Goal: Information Seeking & Learning: Learn about a topic

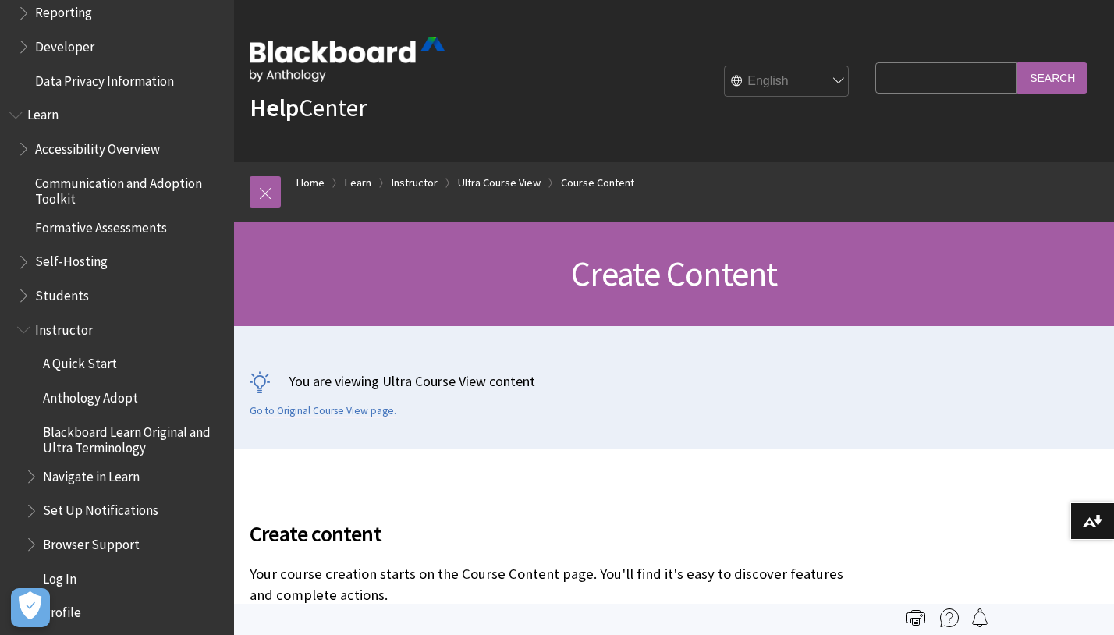
scroll to position [1242, 0]
click at [73, 330] on span "Instructor" at bounding box center [64, 327] width 58 height 21
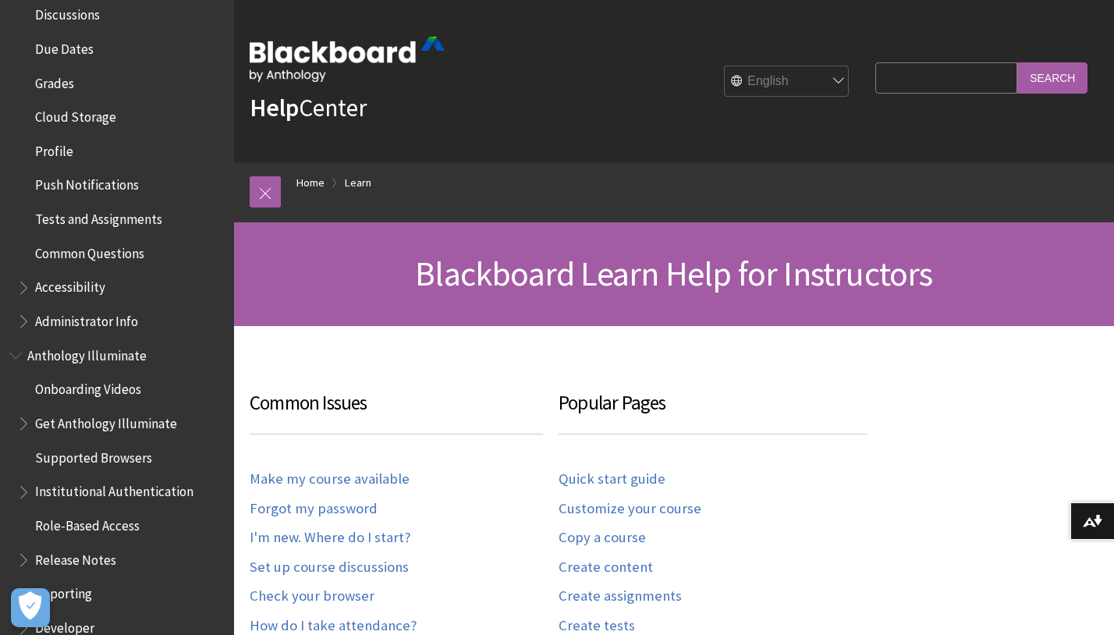
scroll to position [650, 0]
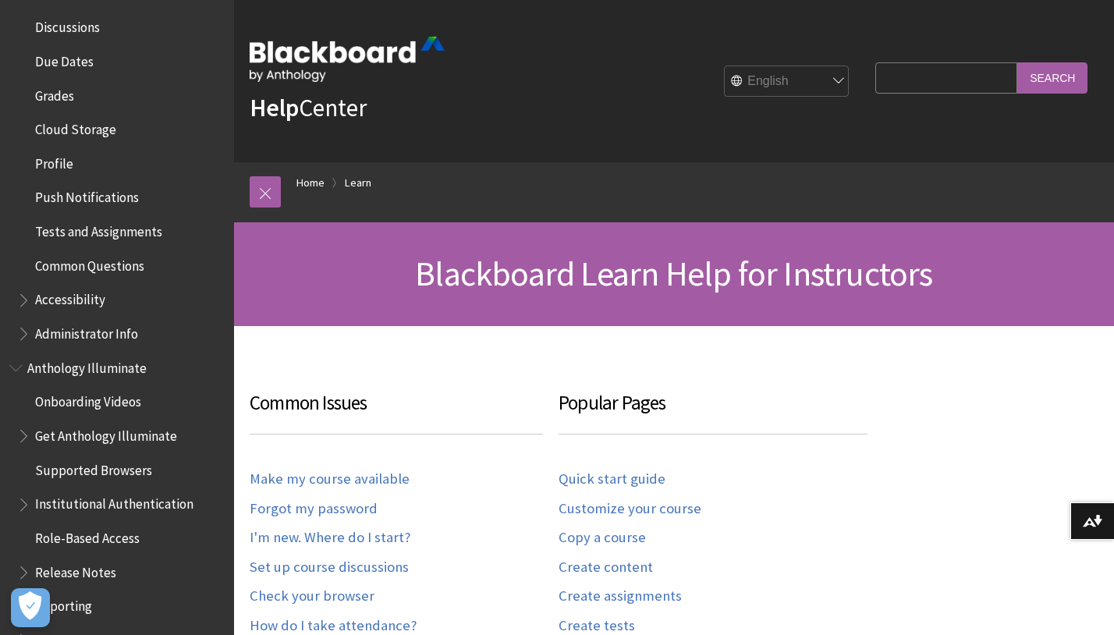
click at [55, 159] on span "Profile" at bounding box center [54, 161] width 38 height 21
click at [56, 161] on span "Profile" at bounding box center [55, 161] width 41 height 21
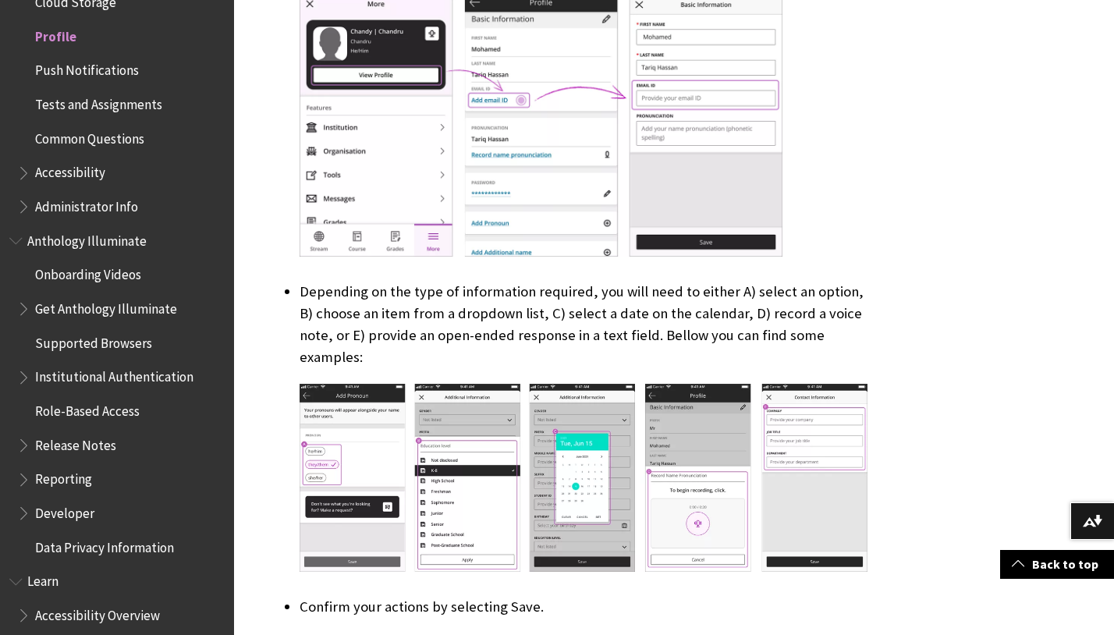
scroll to position [4154, 0]
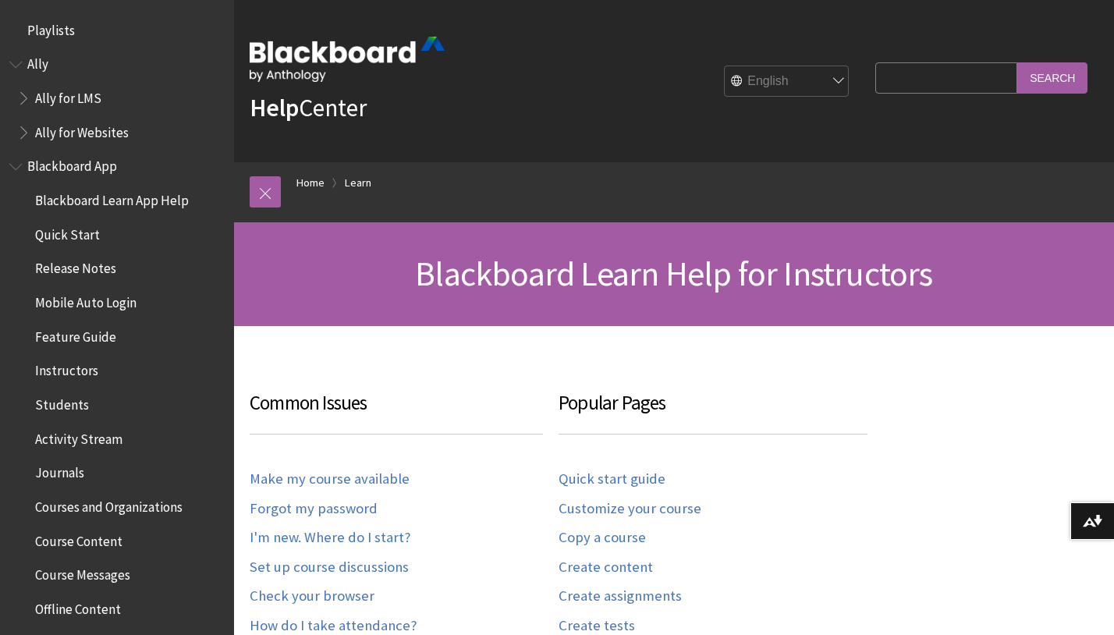
scroll to position [1536, 0]
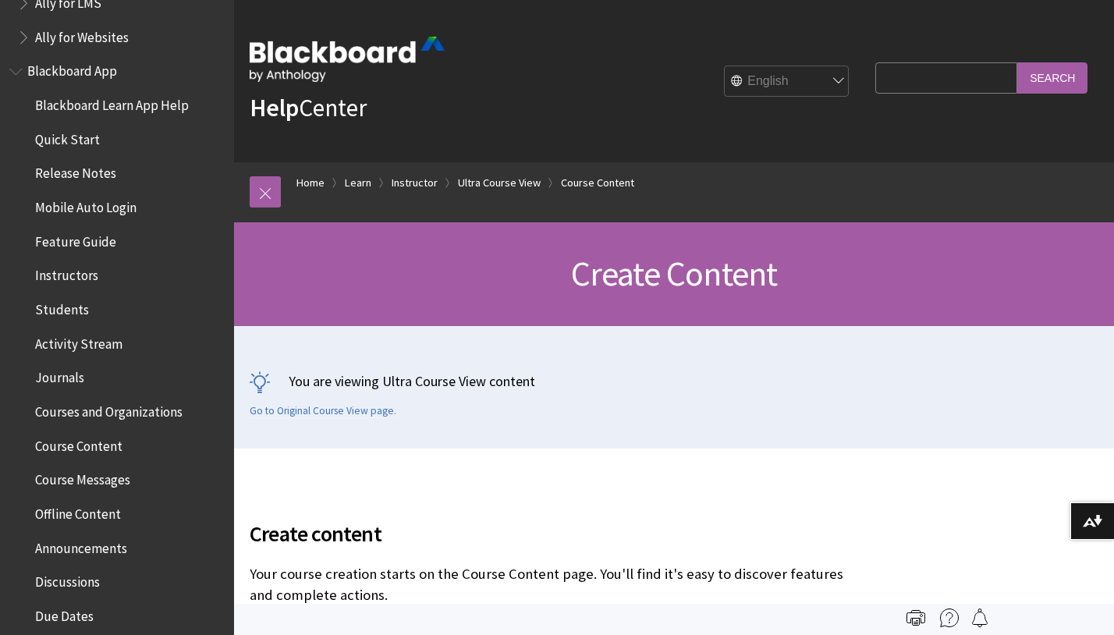
scroll to position [106, 0]
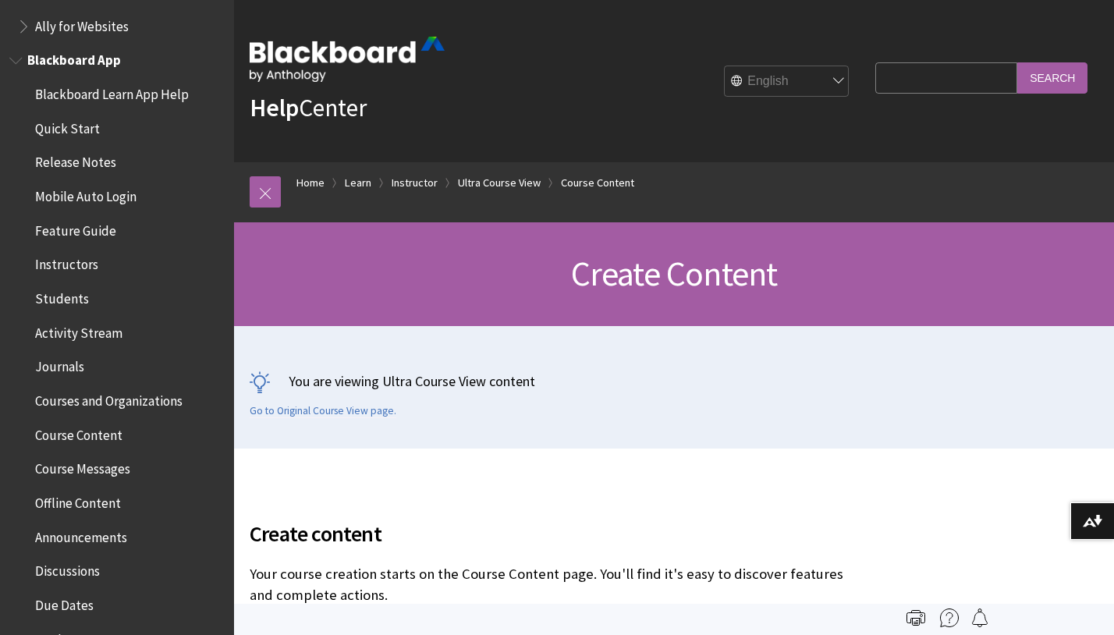
click at [80, 261] on span "Instructors" at bounding box center [66, 262] width 63 height 21
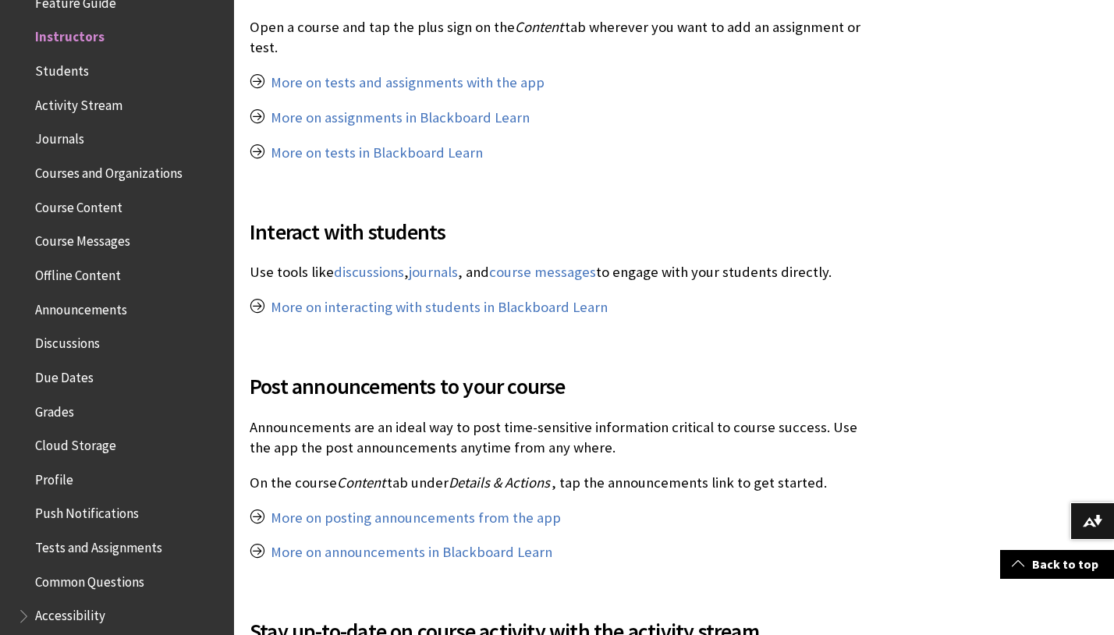
scroll to position [1126, 0]
click at [551, 271] on link "course messages" at bounding box center [542, 271] width 107 height 19
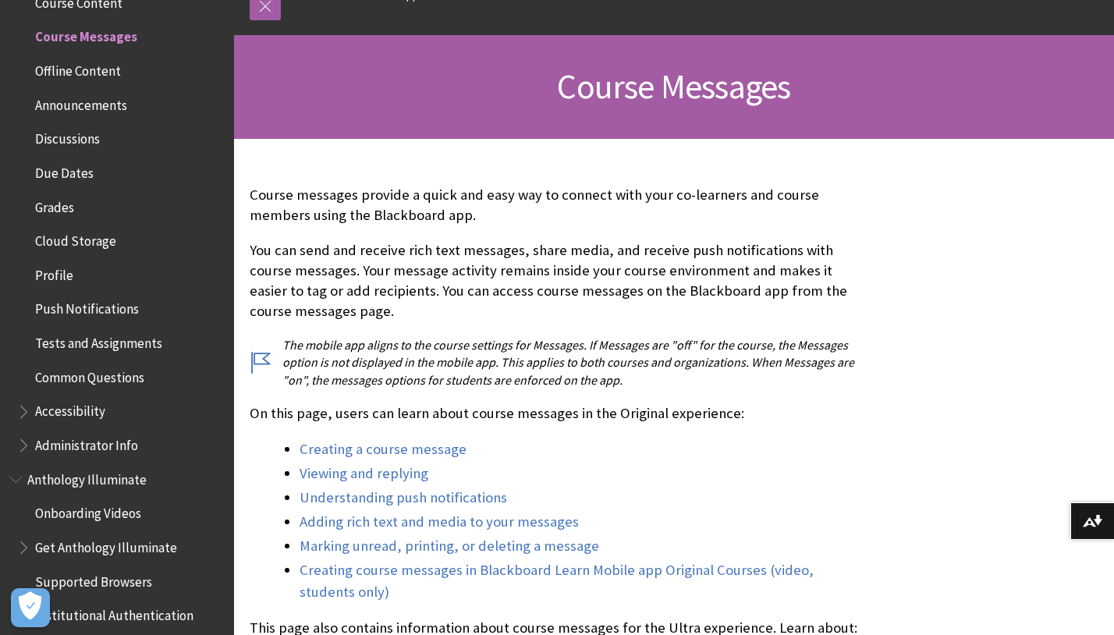
scroll to position [191, 0]
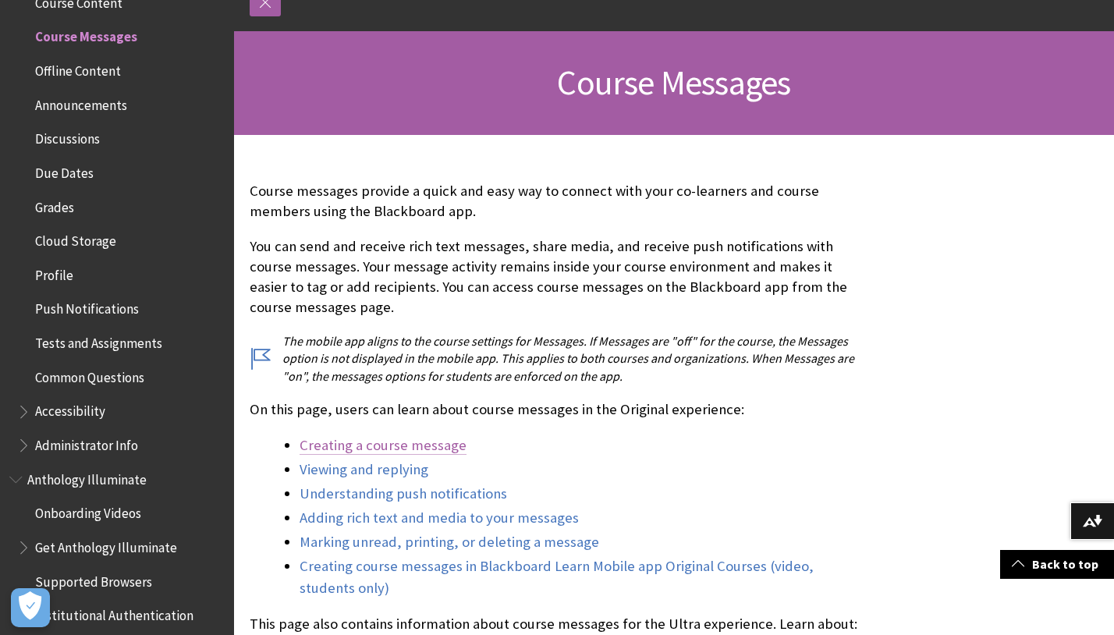
click at [448, 445] on link "Creating a course message" at bounding box center [382, 445] width 167 height 19
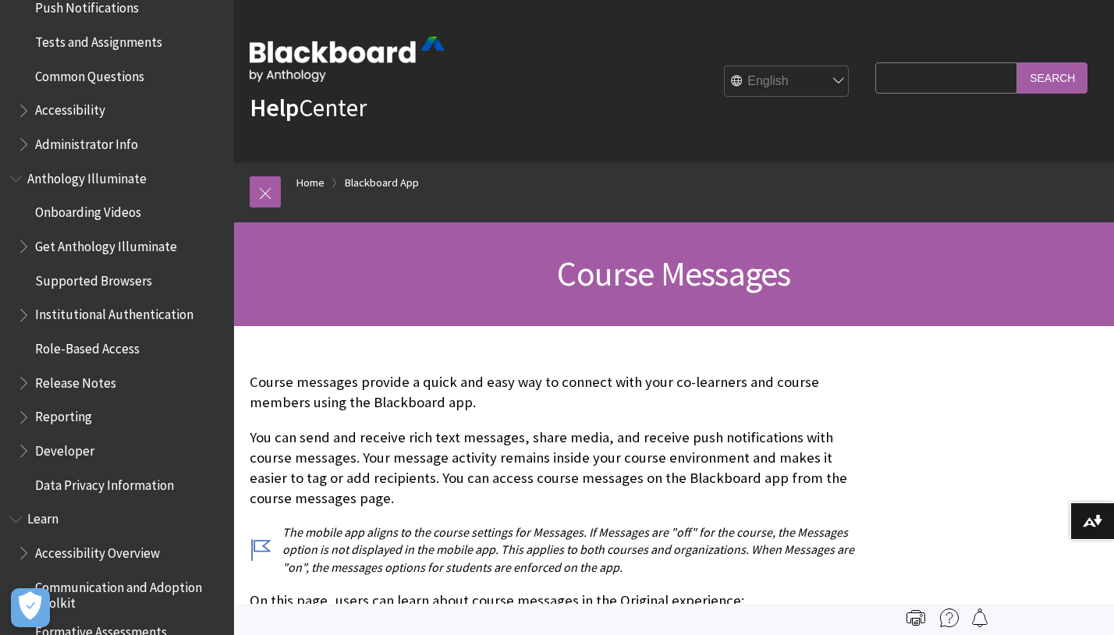
click at [933, 74] on input "Search Query" at bounding box center [946, 77] width 142 height 30
type input "outlook calendar linking to blackBoard"
click at [1017, 62] on input "Search" at bounding box center [1052, 77] width 70 height 30
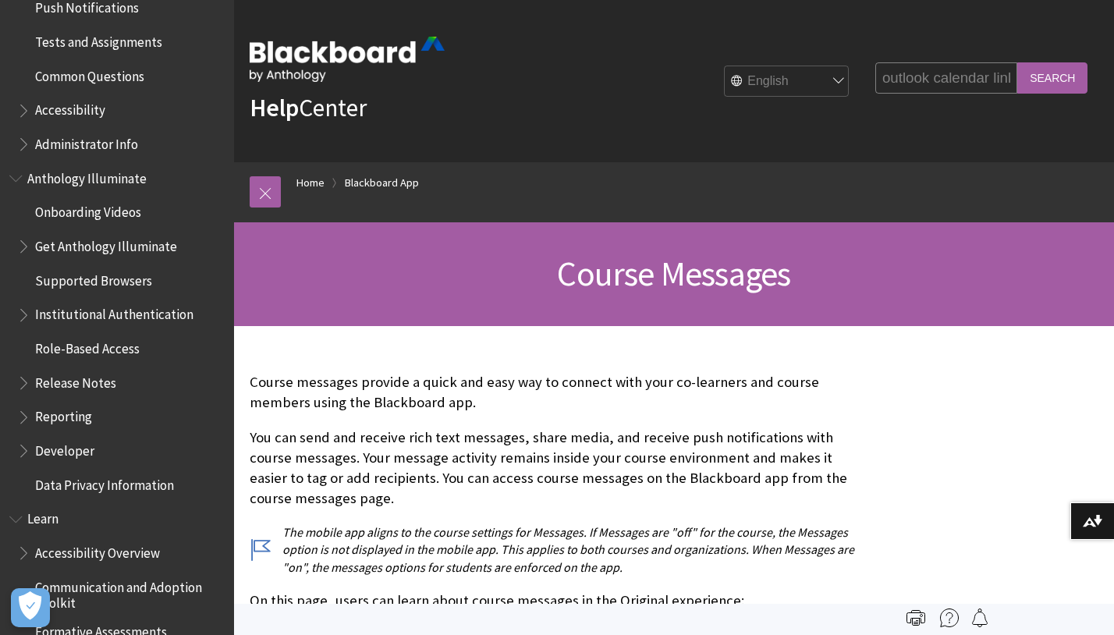
click at [1063, 76] on input "Search" at bounding box center [1052, 77] width 70 height 30
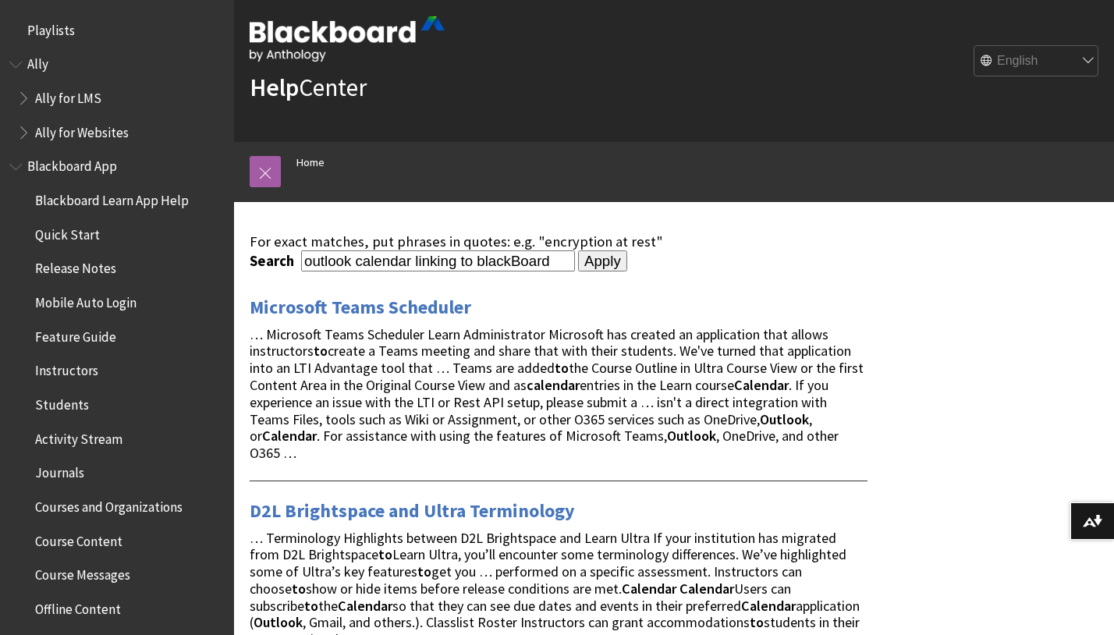
scroll to position [28, 0]
